Goal: Information Seeking & Learning: Learn about a topic

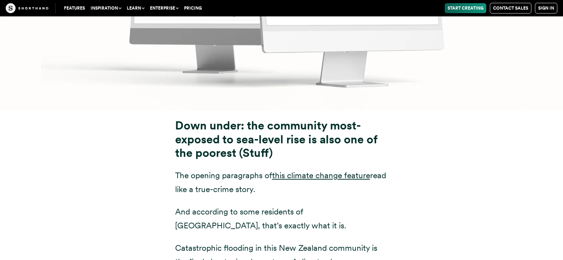
scroll to position [3366, 0]
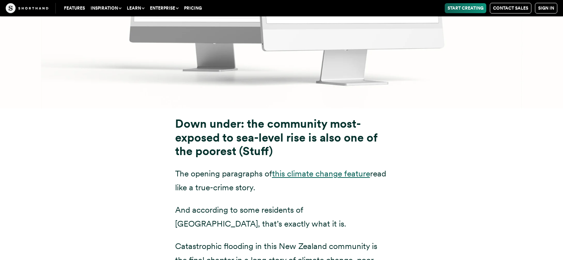
click at [336, 168] on link "this climate change feature" at bounding box center [321, 173] width 98 height 10
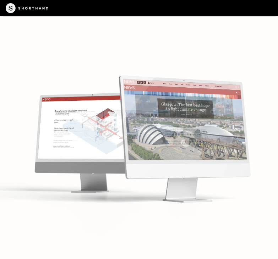
scroll to position [2575, 0]
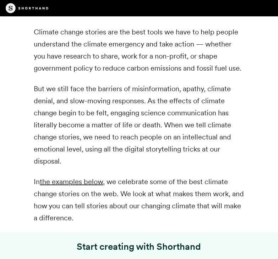
scroll to position [315, 0]
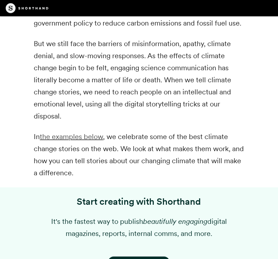
click at [87, 139] on link "the examples below" at bounding box center [71, 136] width 63 height 9
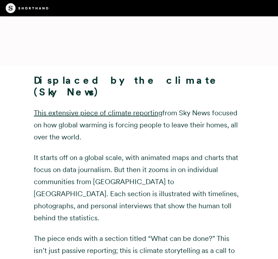
scroll to position [3866, 0]
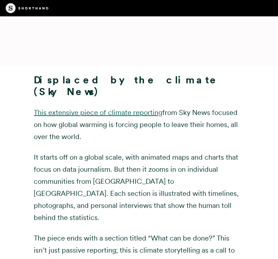
click at [142, 108] on link "This extensive piece of climate reporting" at bounding box center [98, 112] width 129 height 9
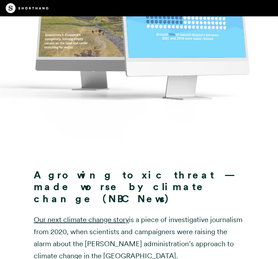
scroll to position [5261, 0]
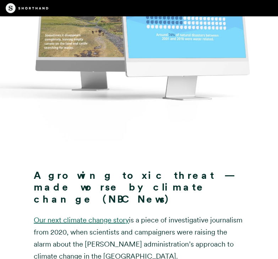
click at [88, 216] on link "Our next climate change story" at bounding box center [81, 220] width 95 height 9
